Goal: Task Accomplishment & Management: Use online tool/utility

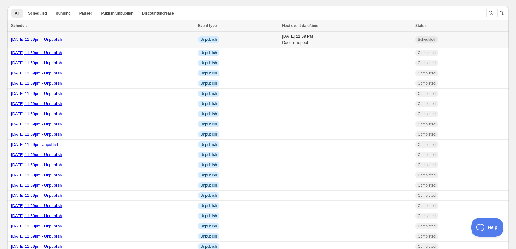
click at [58, 38] on link "[DATE] 11:59pm - Unpublish" at bounding box center [36, 39] width 51 height 5
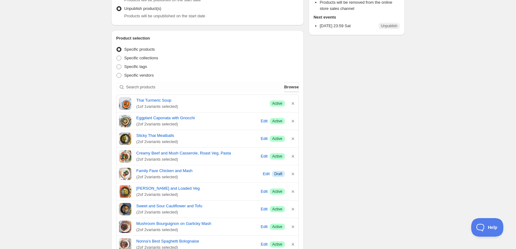
scroll to position [155, 0]
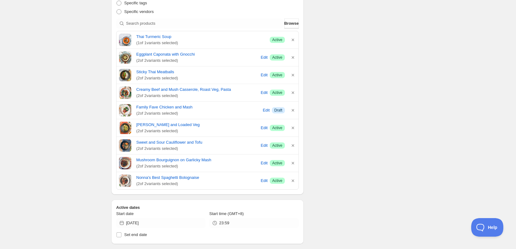
drag, startPoint x: 463, startPoint y: 90, endPoint x: 309, endPoint y: 0, distance: 178.7
click at [463, 90] on div "[DATE] 11:59pm - Unpublish. This page is ready [DATE] 11:59pm - Unpublish Sched…" at bounding box center [258, 160] width 516 height 630
click at [293, 109] on icon "button" at bounding box center [293, 110] width 6 height 6
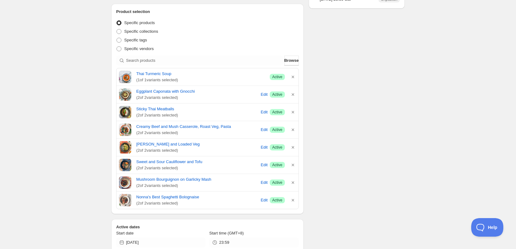
scroll to position [62, 0]
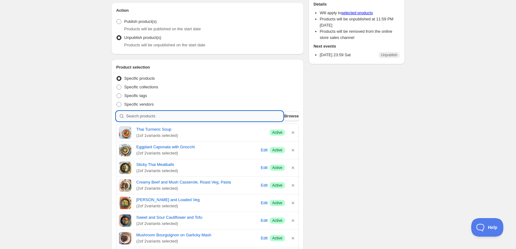
click at [224, 117] on input "search" at bounding box center [204, 116] width 157 height 10
paste input "Roast Chicken, Pumpkin Risotto, Romesco Sauce"
type input "Roast Chicken, Pumpkin Risotto, Romesco Sauce"
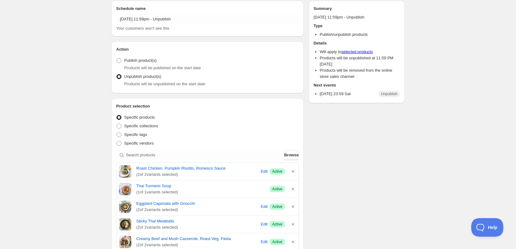
scroll to position [0, 0]
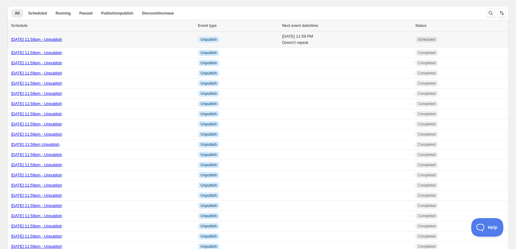
click at [70, 43] on td "[DATE] 11:59pm - Unpublish" at bounding box center [101, 40] width 189 height 16
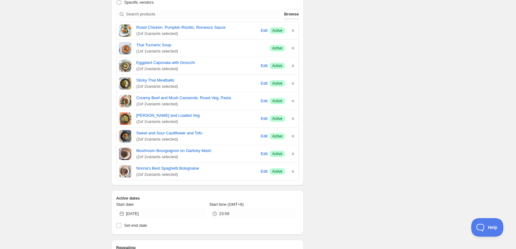
scroll to position [133, 0]
